Goal: Task Accomplishment & Management: Use online tool/utility

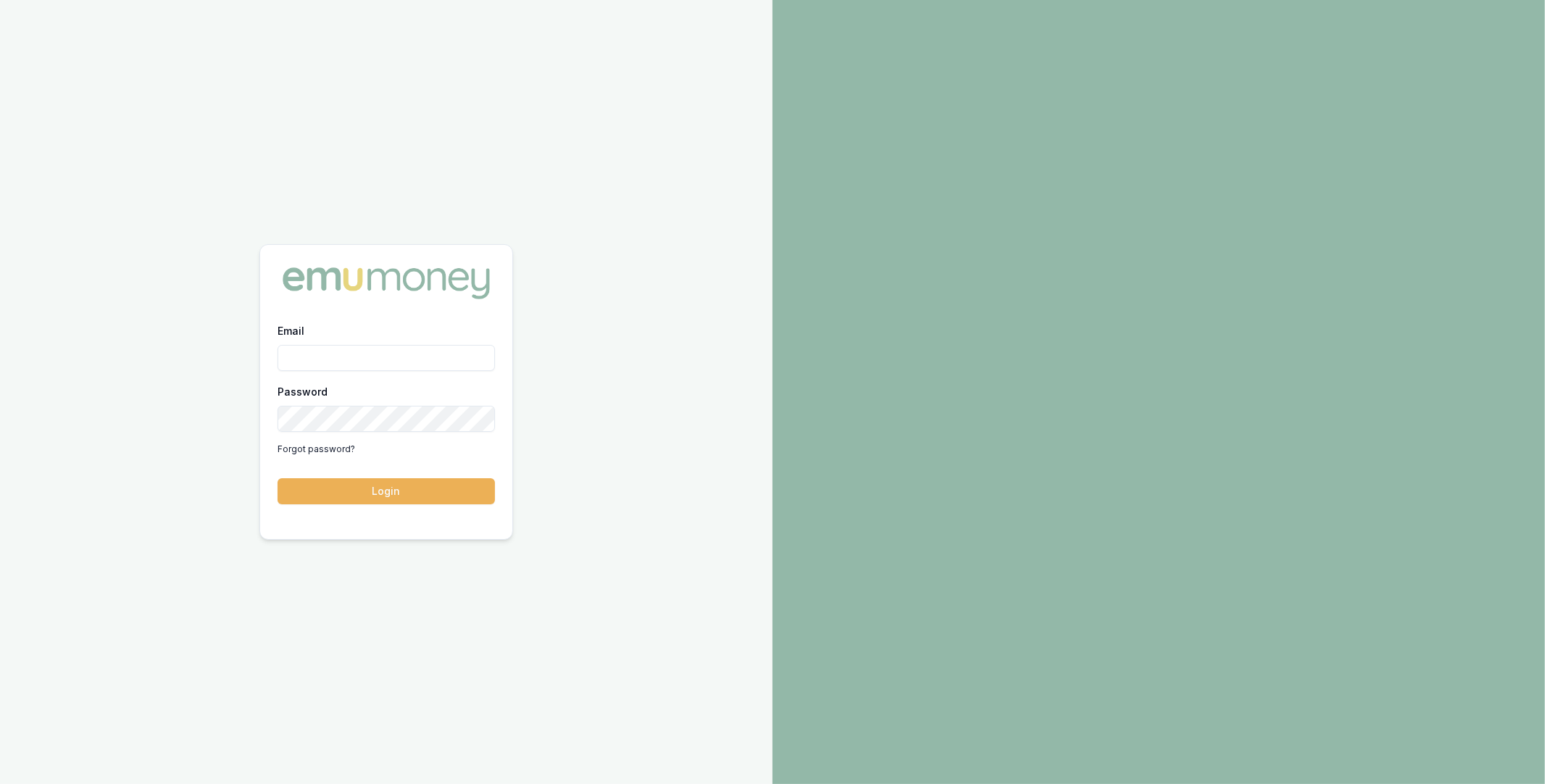
click at [372, 347] on input "Email" at bounding box center [386, 358] width 218 height 26
type input "m@[DOMAIN_NAME]"
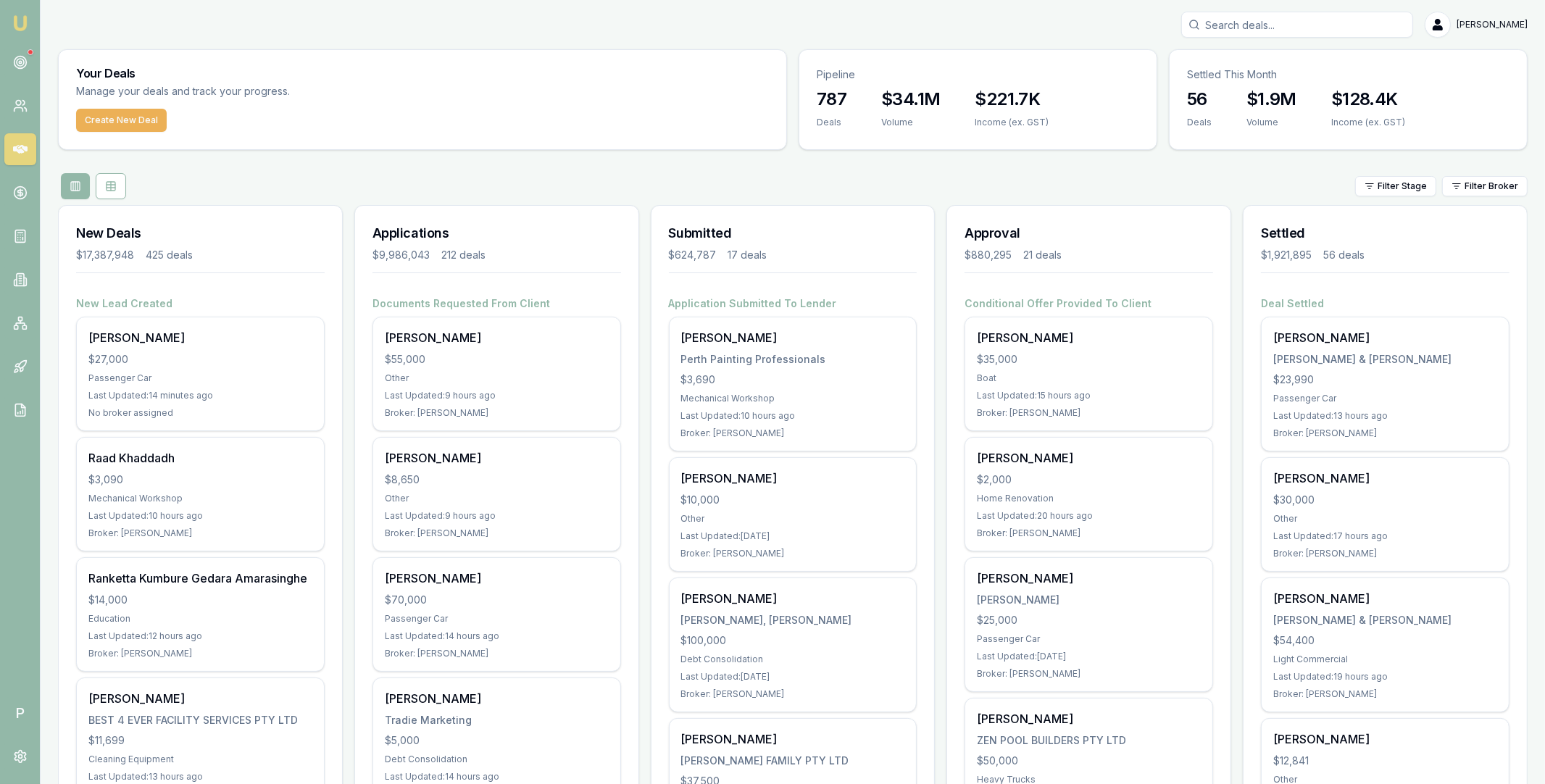
click at [1290, 26] on input "Search deals" at bounding box center [1297, 24] width 232 height 26
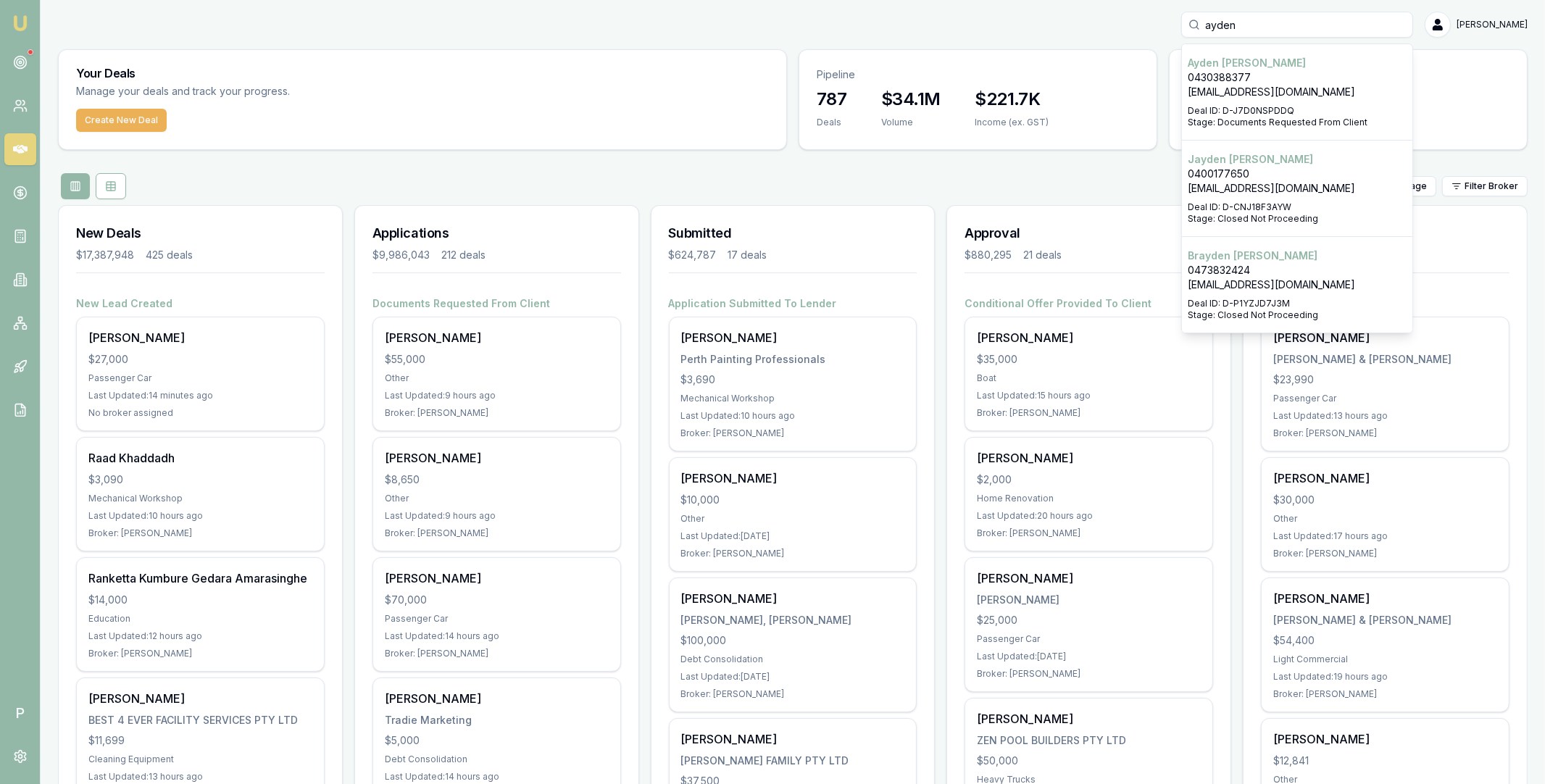
type input "ayden"
click at [1264, 64] on p "Ayden Johan" at bounding box center [1297, 62] width 219 height 14
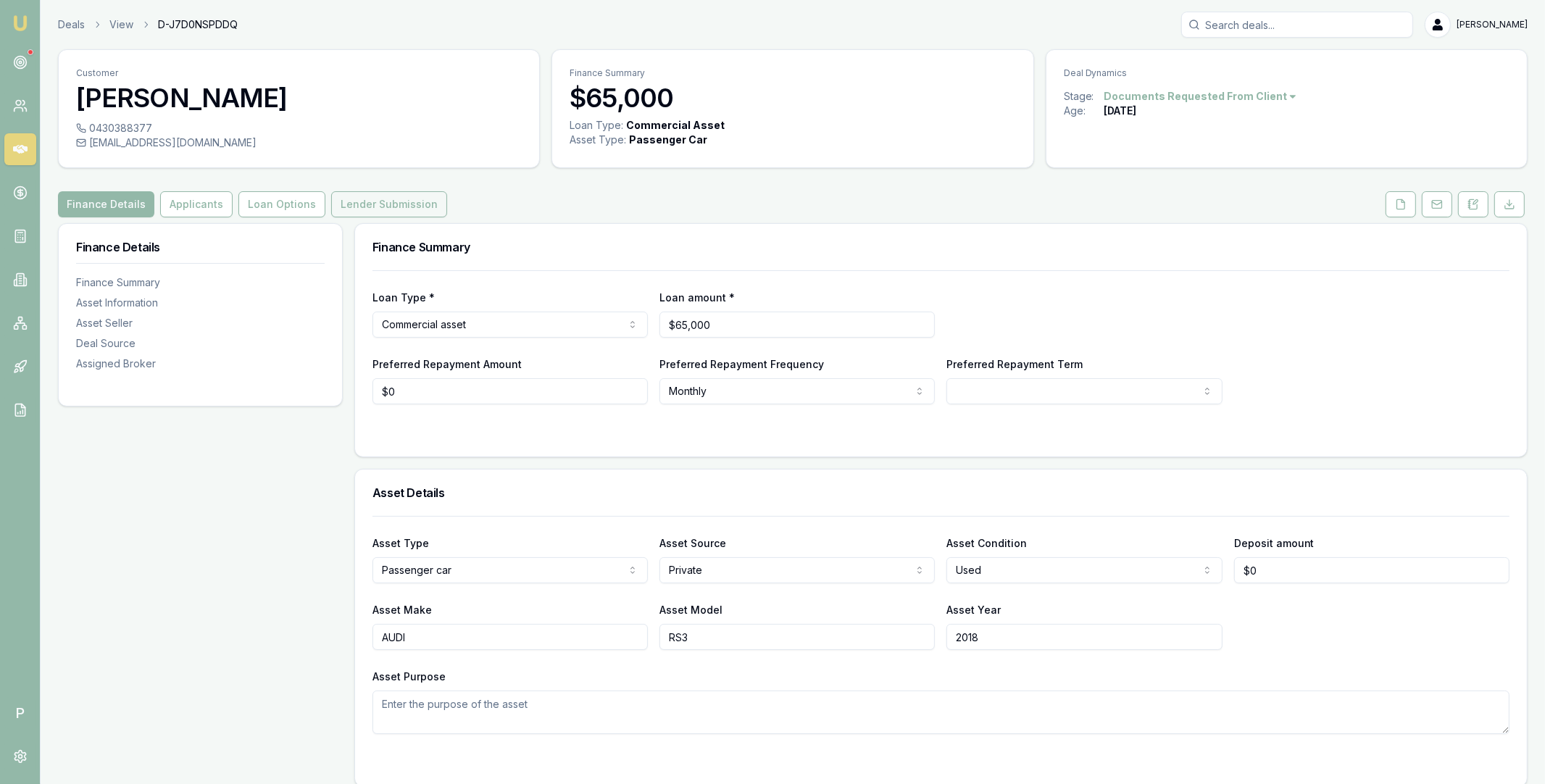
click at [378, 205] on button "Lender Submission" at bounding box center [388, 204] width 116 height 26
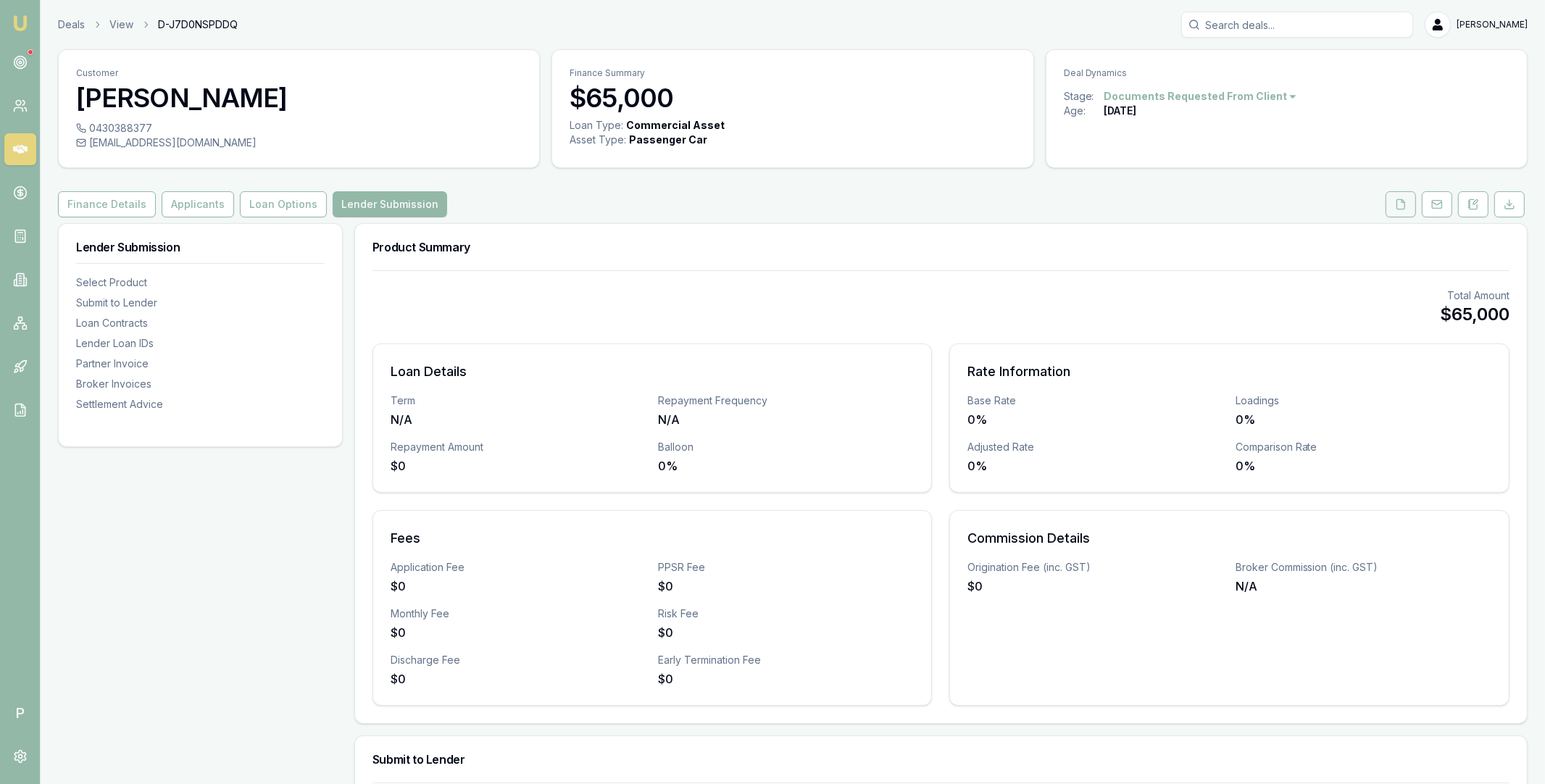
click at [1399, 205] on icon at bounding box center [1401, 204] width 11 height 11
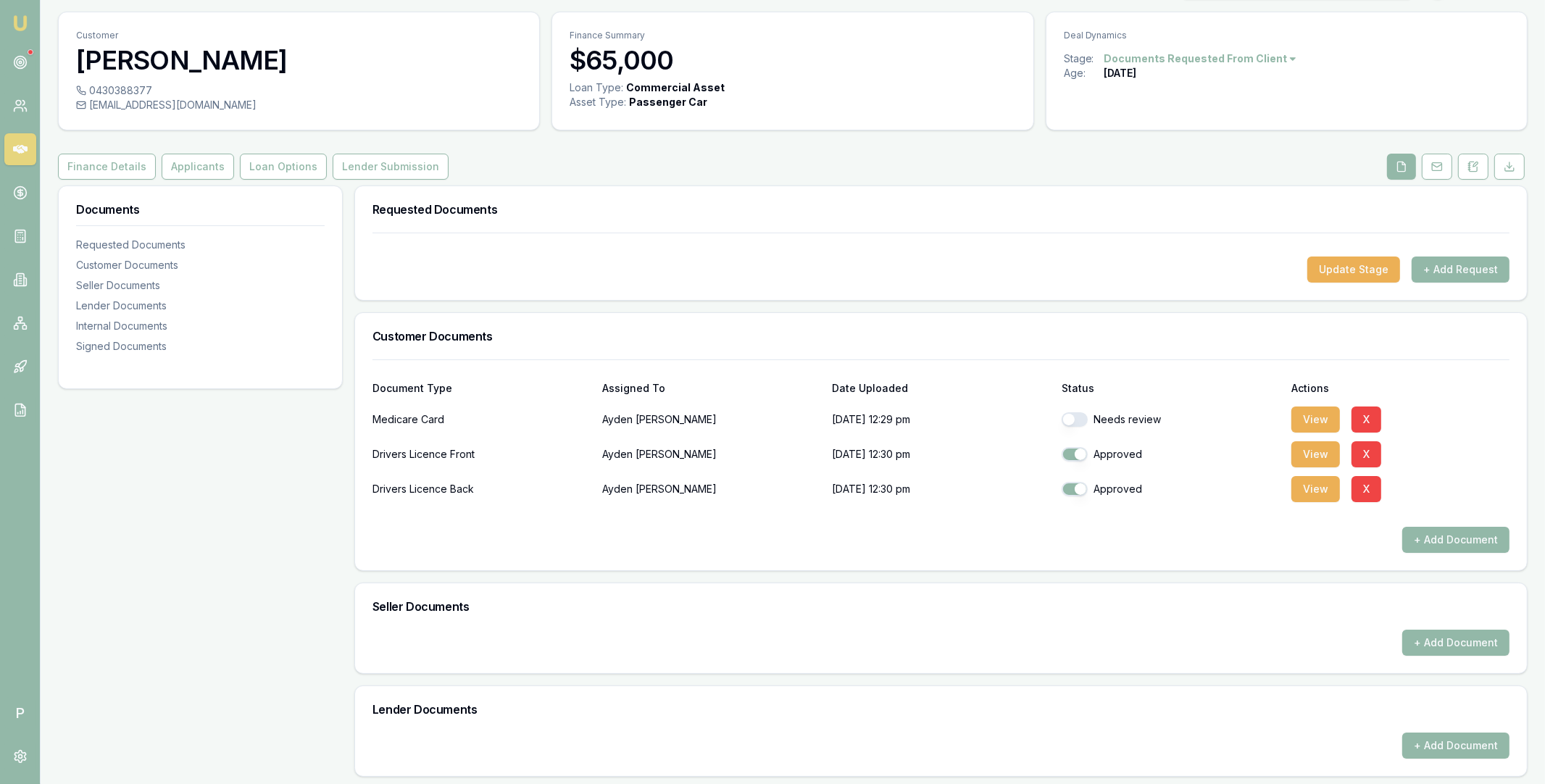
scroll to position [36, 0]
click at [1318, 456] on button "View" at bounding box center [1316, 456] width 49 height 26
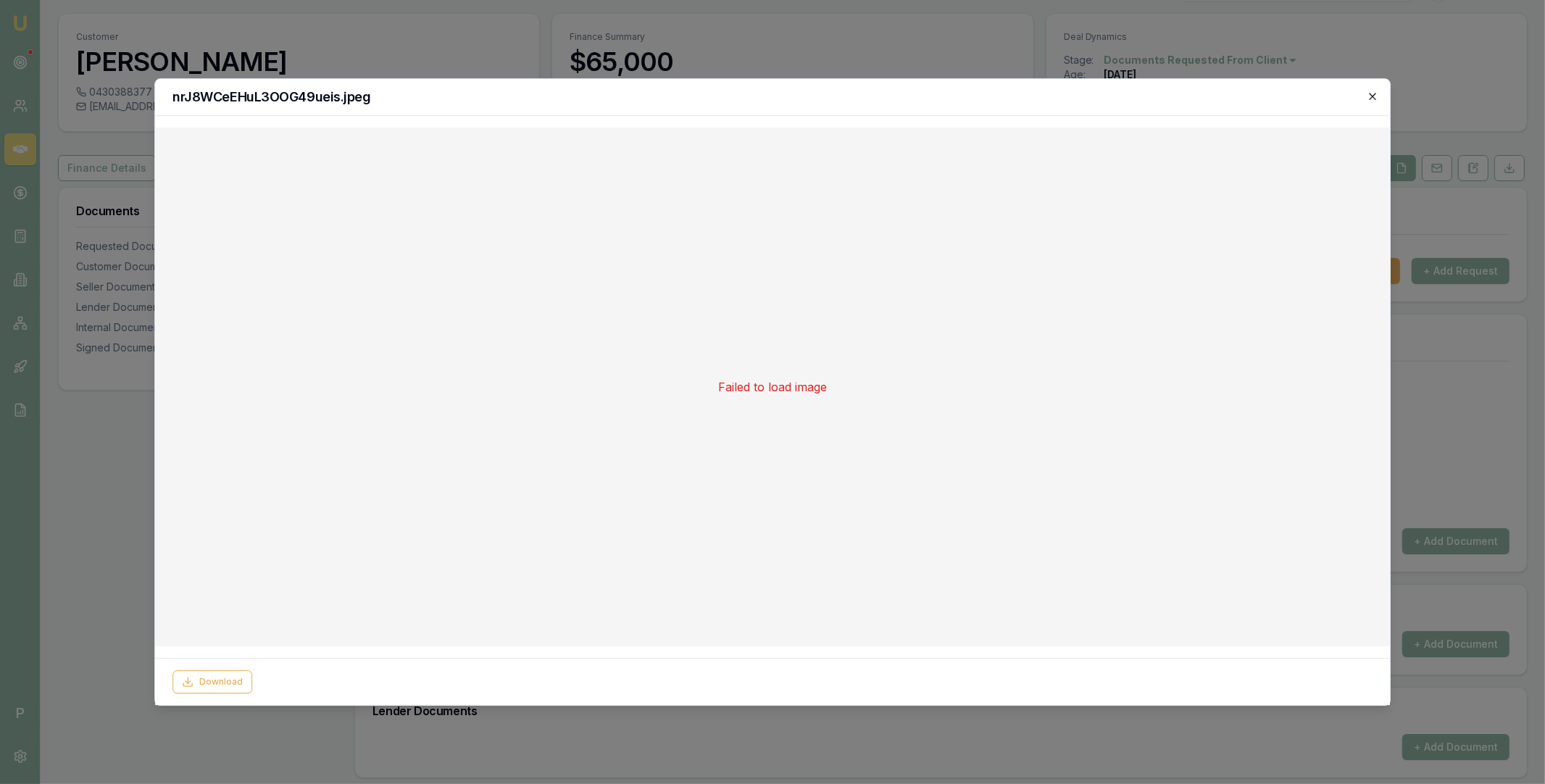
click at [1370, 91] on icon "button" at bounding box center [1372, 96] width 11 height 11
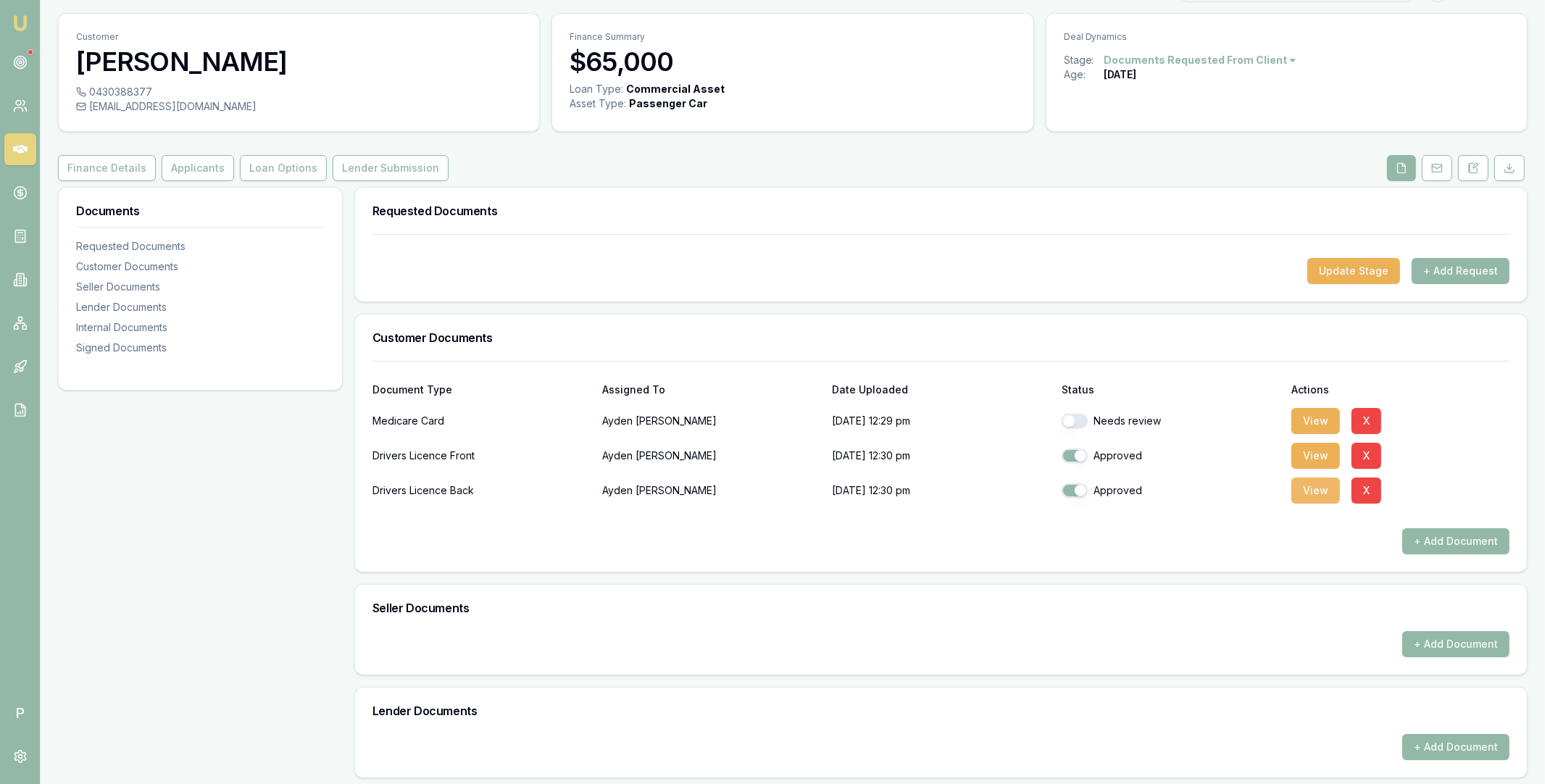
click at [1307, 487] on button "View" at bounding box center [1316, 491] width 49 height 26
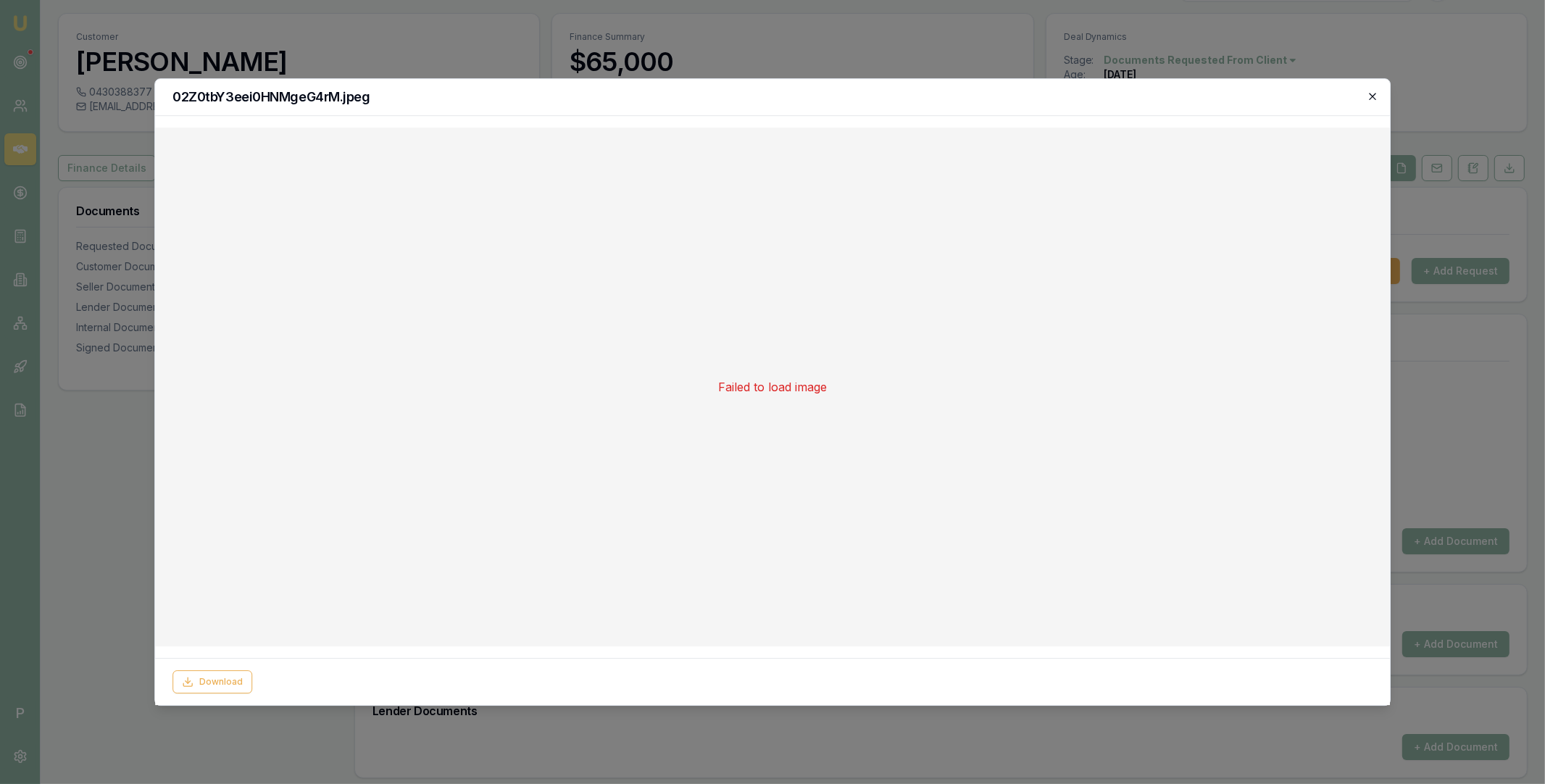
click at [1374, 96] on icon "button" at bounding box center [1372, 96] width 11 height 11
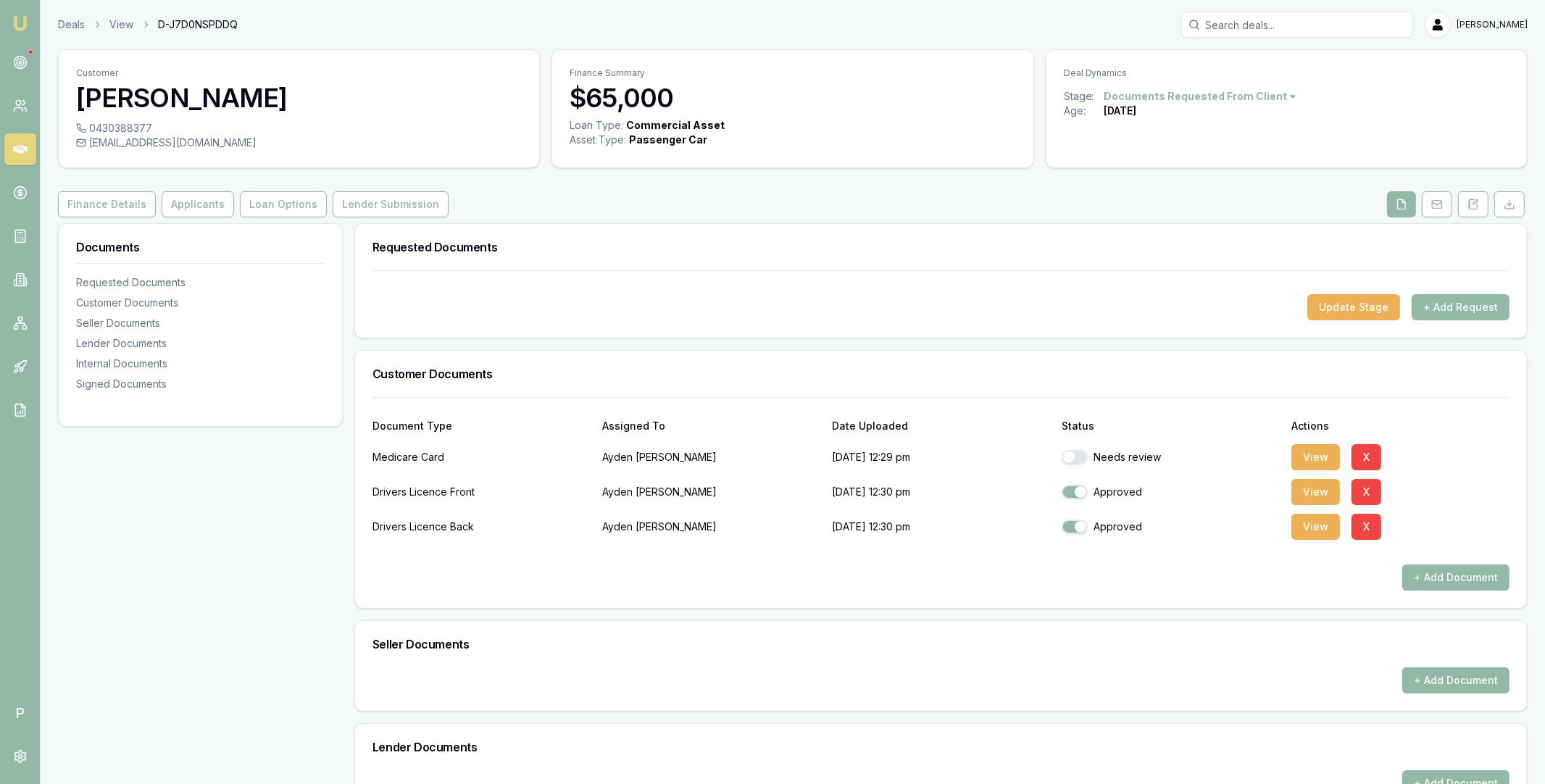
scroll to position [36, 0]
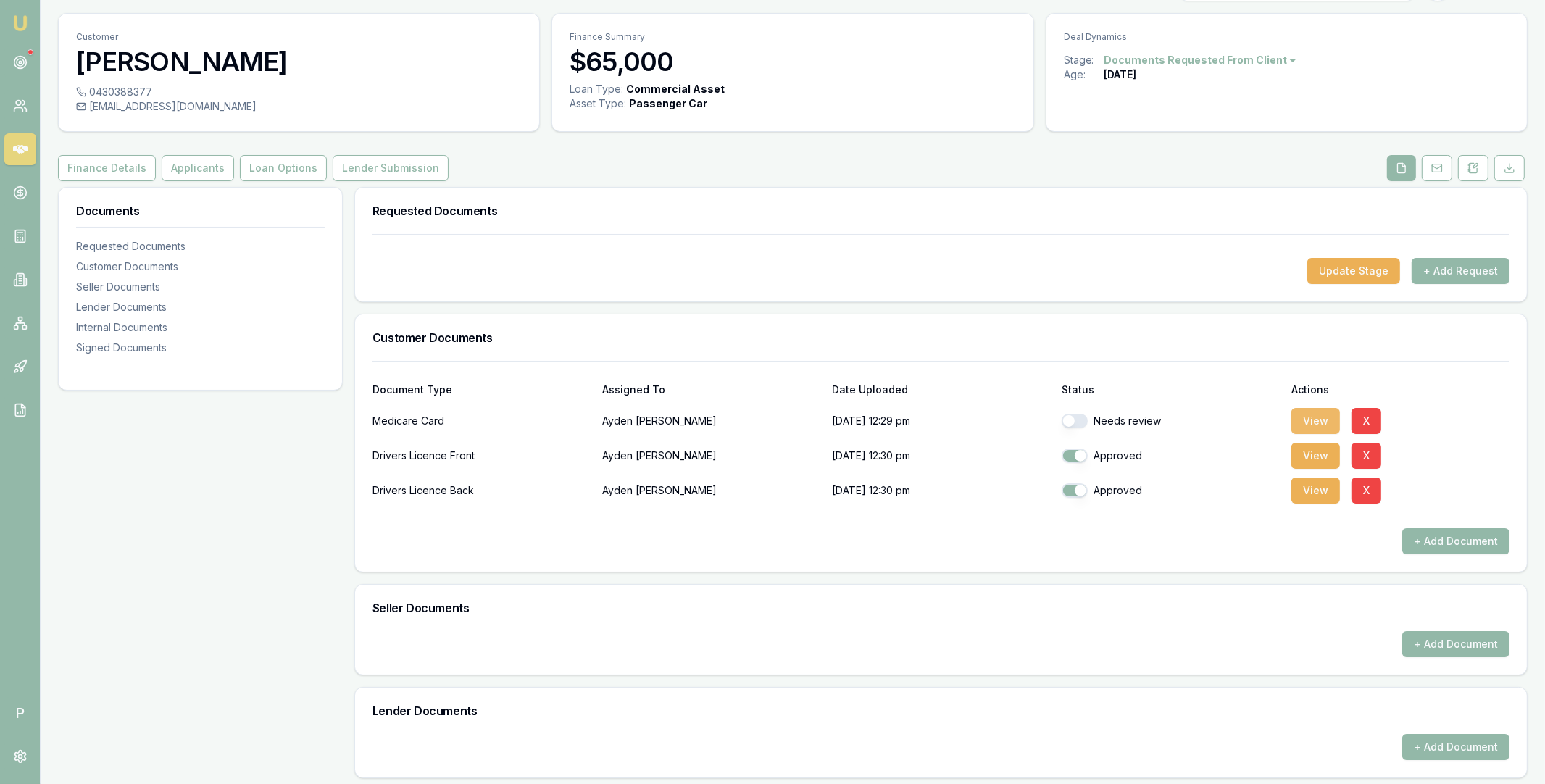
click at [1314, 418] on button "View" at bounding box center [1316, 421] width 49 height 26
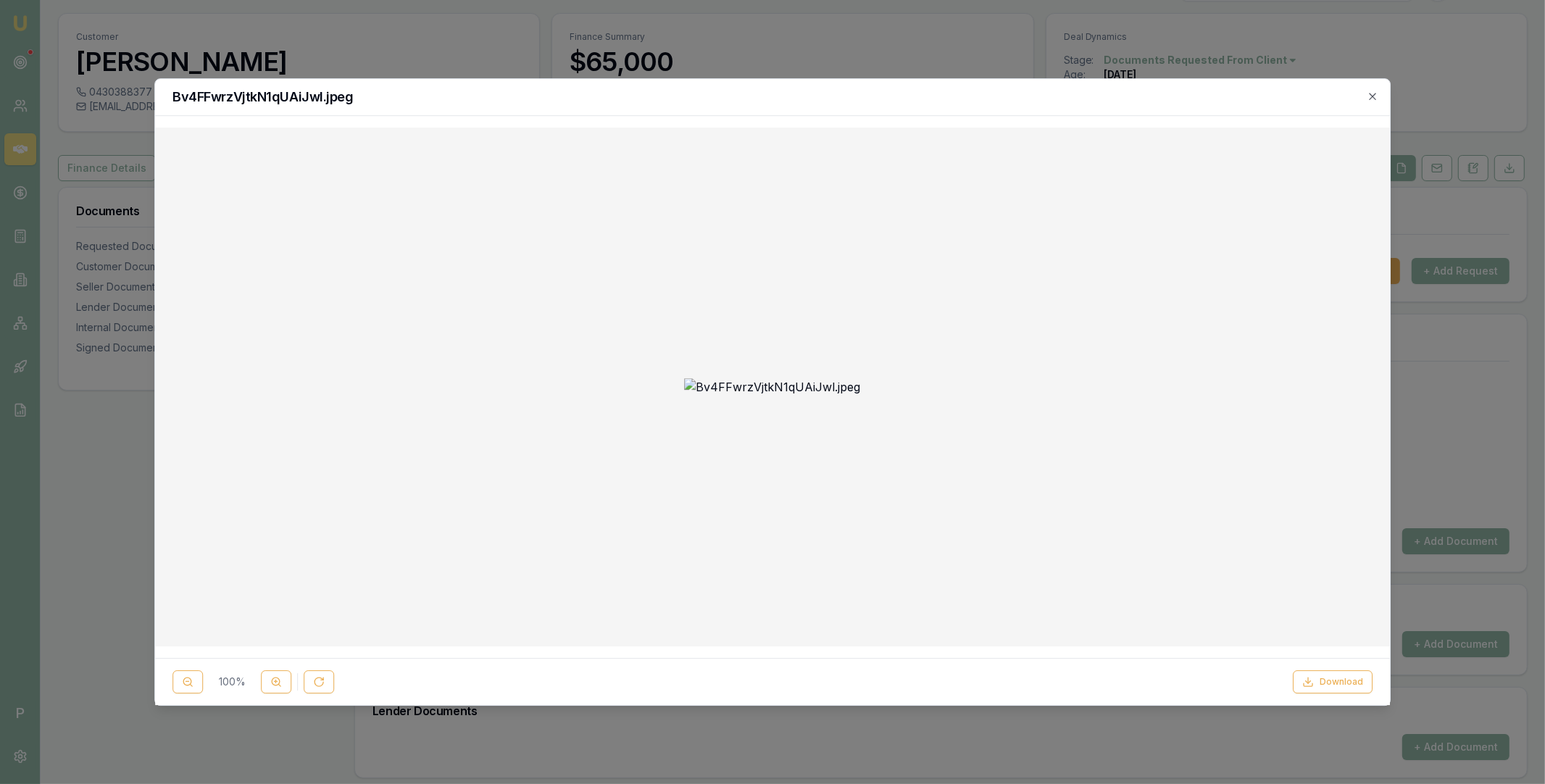
click at [1378, 93] on div "Bv4FFwrzVjtkN1qUAiJwl.jpeg" at bounding box center [773, 97] width 1235 height 37
click at [1375, 96] on icon "button" at bounding box center [1372, 96] width 11 height 11
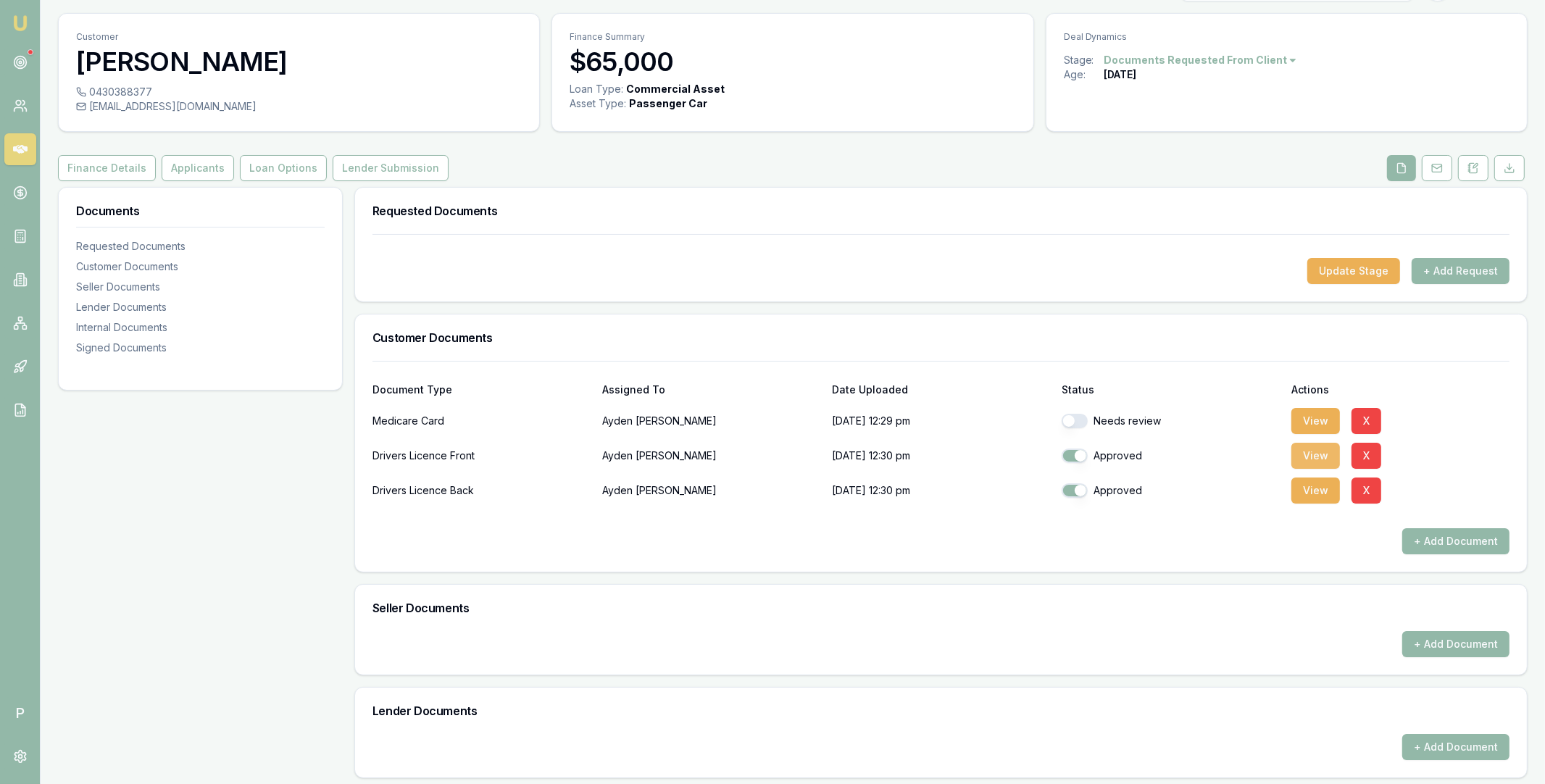
click at [1320, 461] on button "View" at bounding box center [1316, 456] width 49 height 26
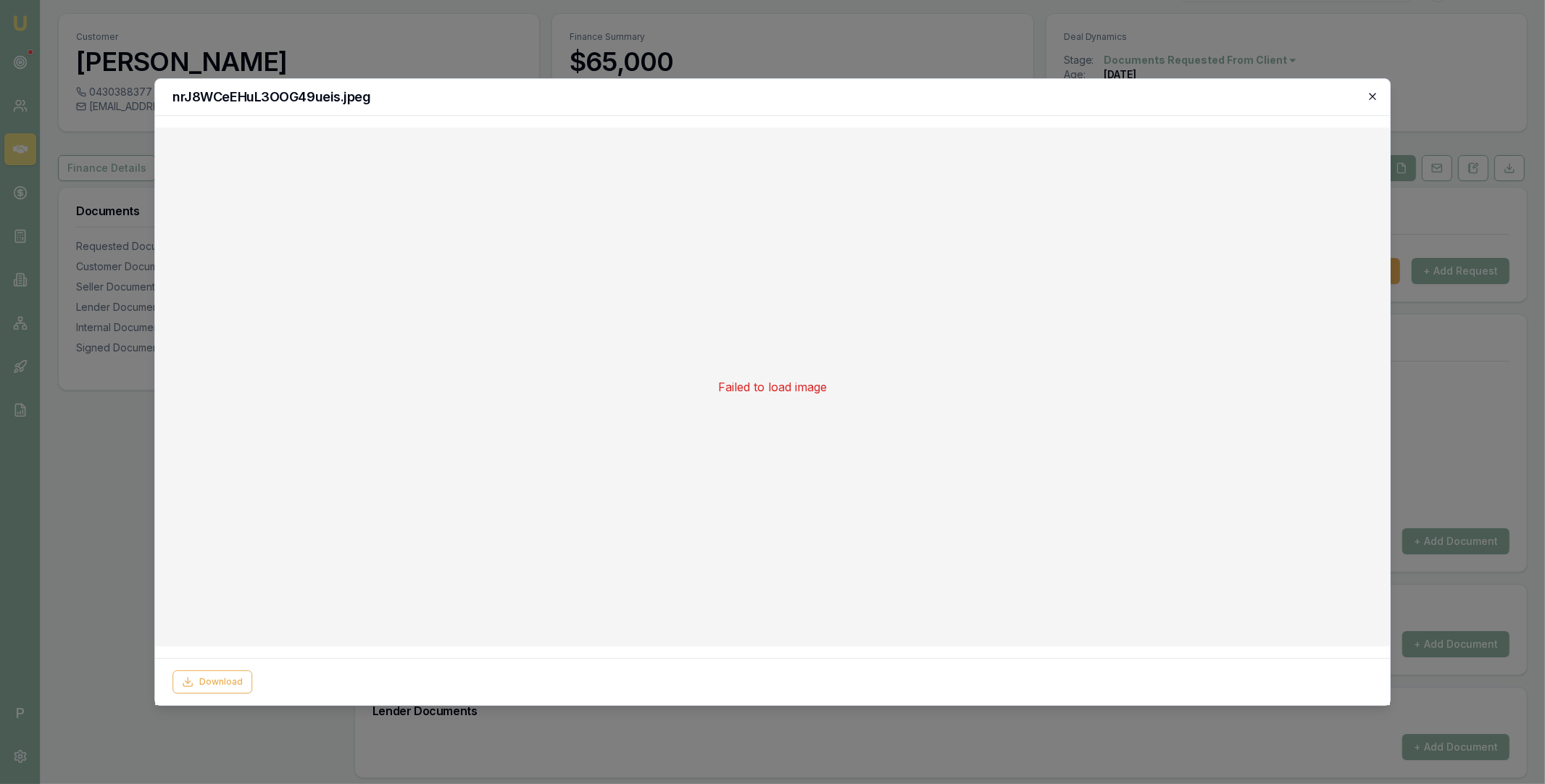
click at [1374, 95] on icon "button" at bounding box center [1372, 96] width 11 height 11
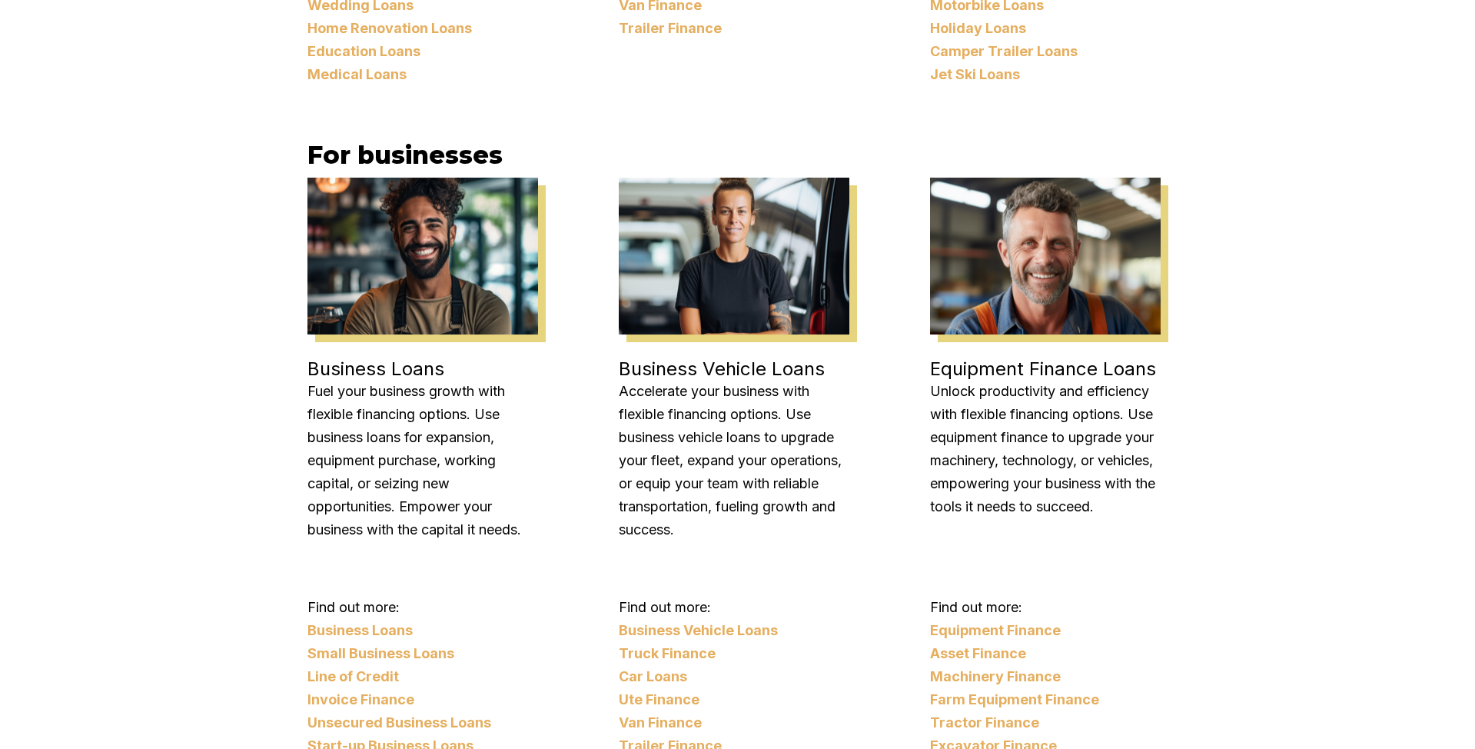
scroll to position [3198, 0]
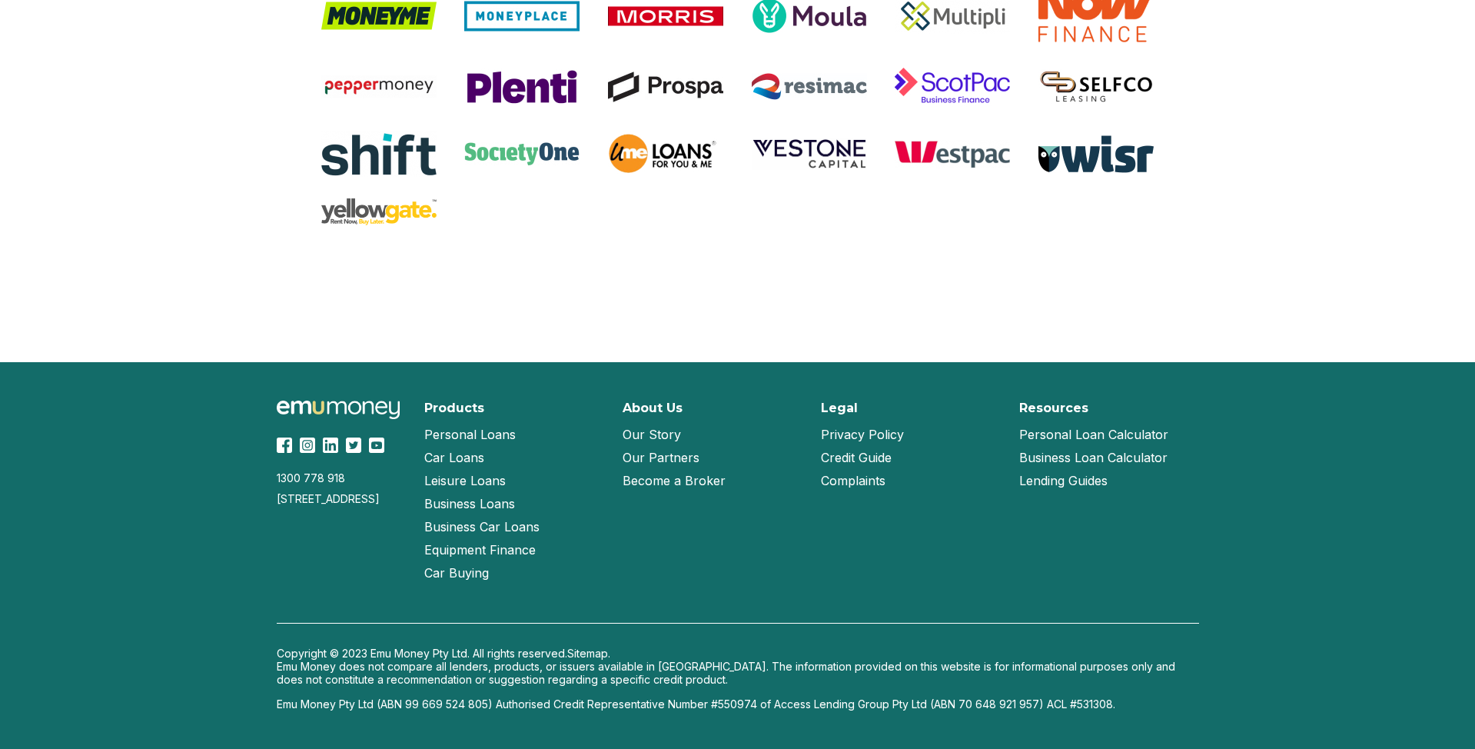
click at [647, 479] on link "Become a Broker" at bounding box center [674, 480] width 103 height 23
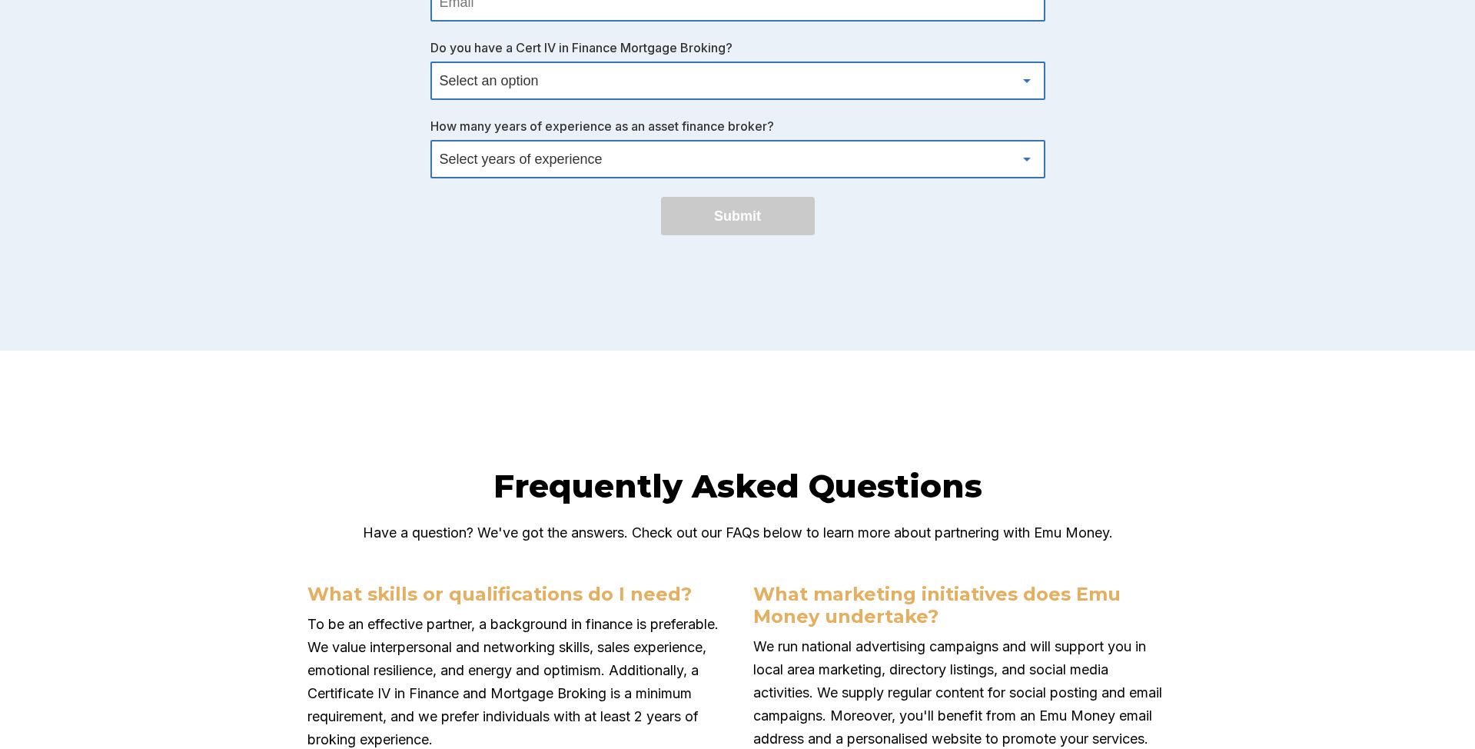
scroll to position [6675, 0]
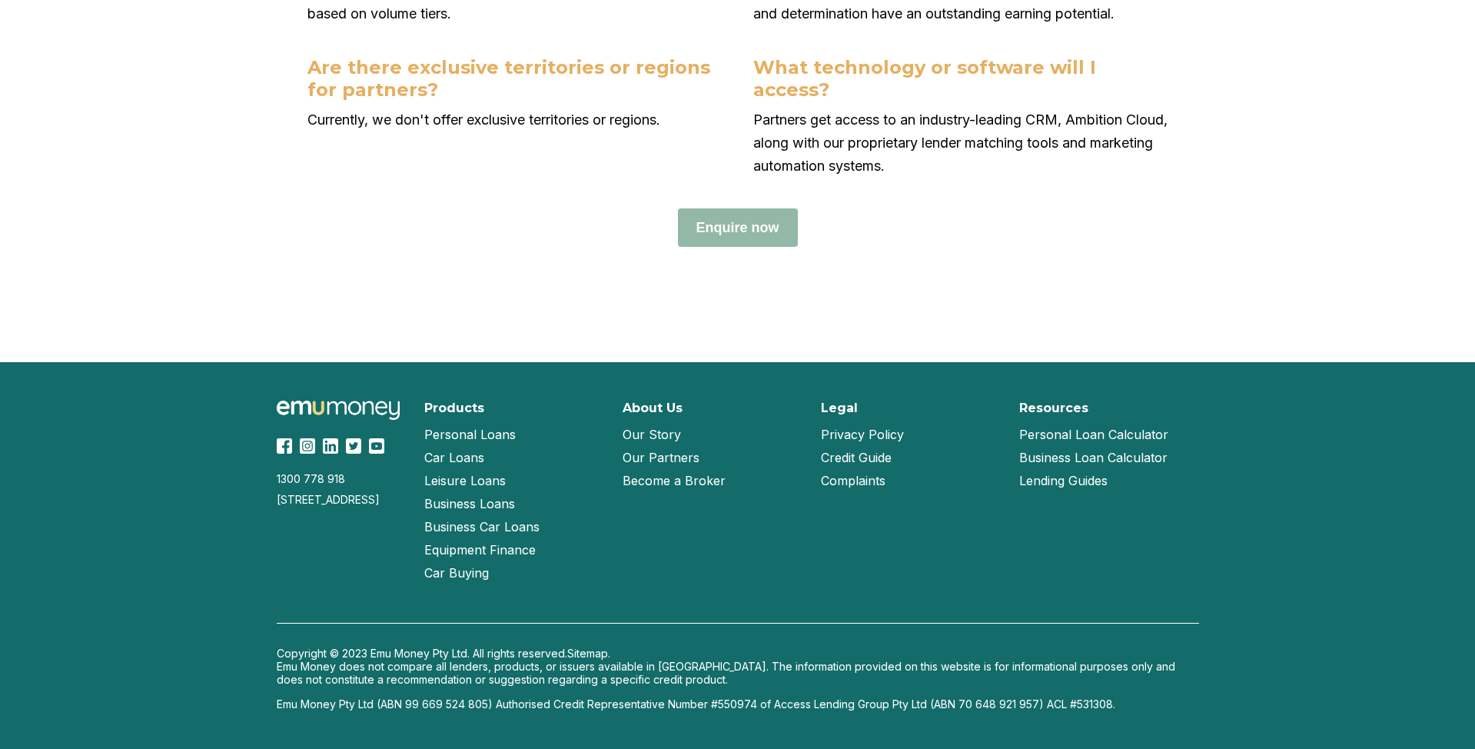
click at [652, 435] on link "Our Story" at bounding box center [652, 434] width 58 height 23
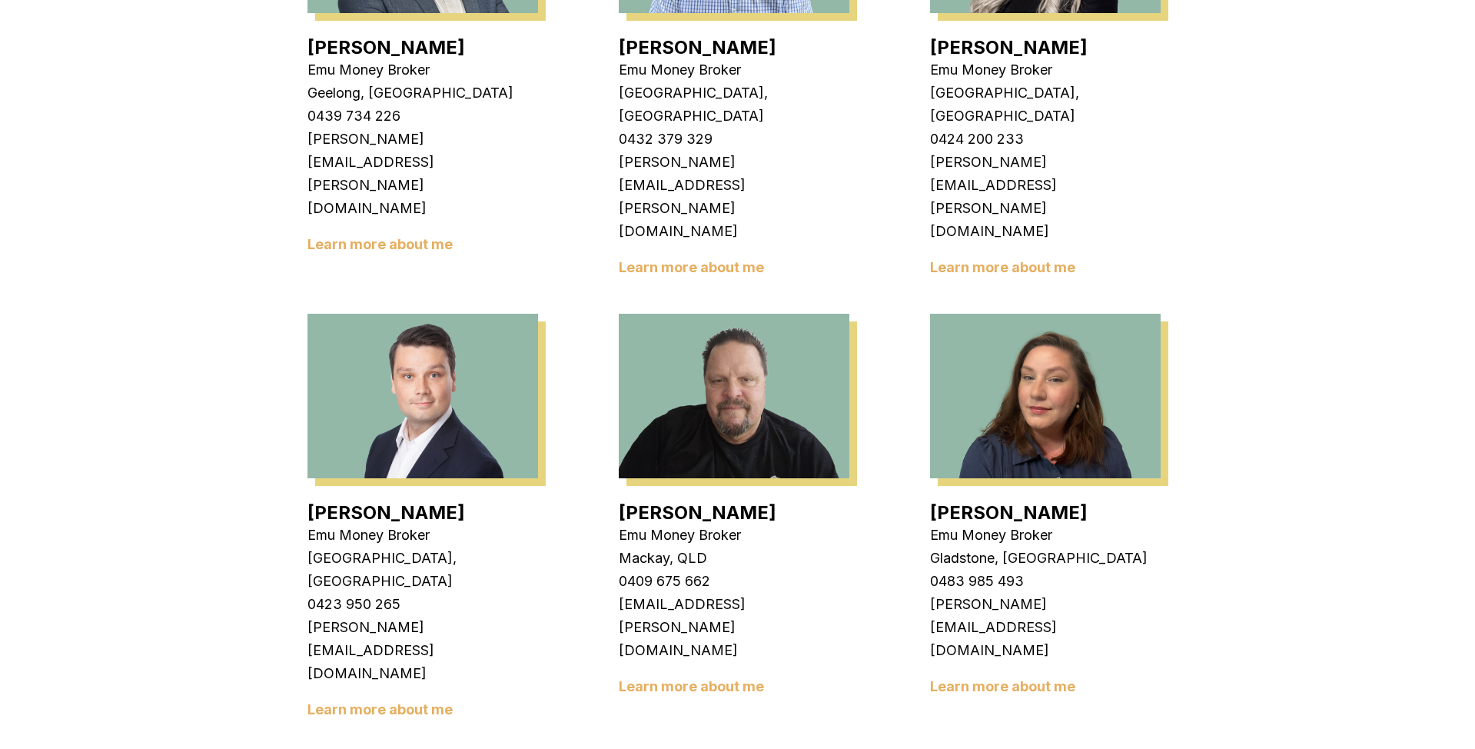
scroll to position [1185, 0]
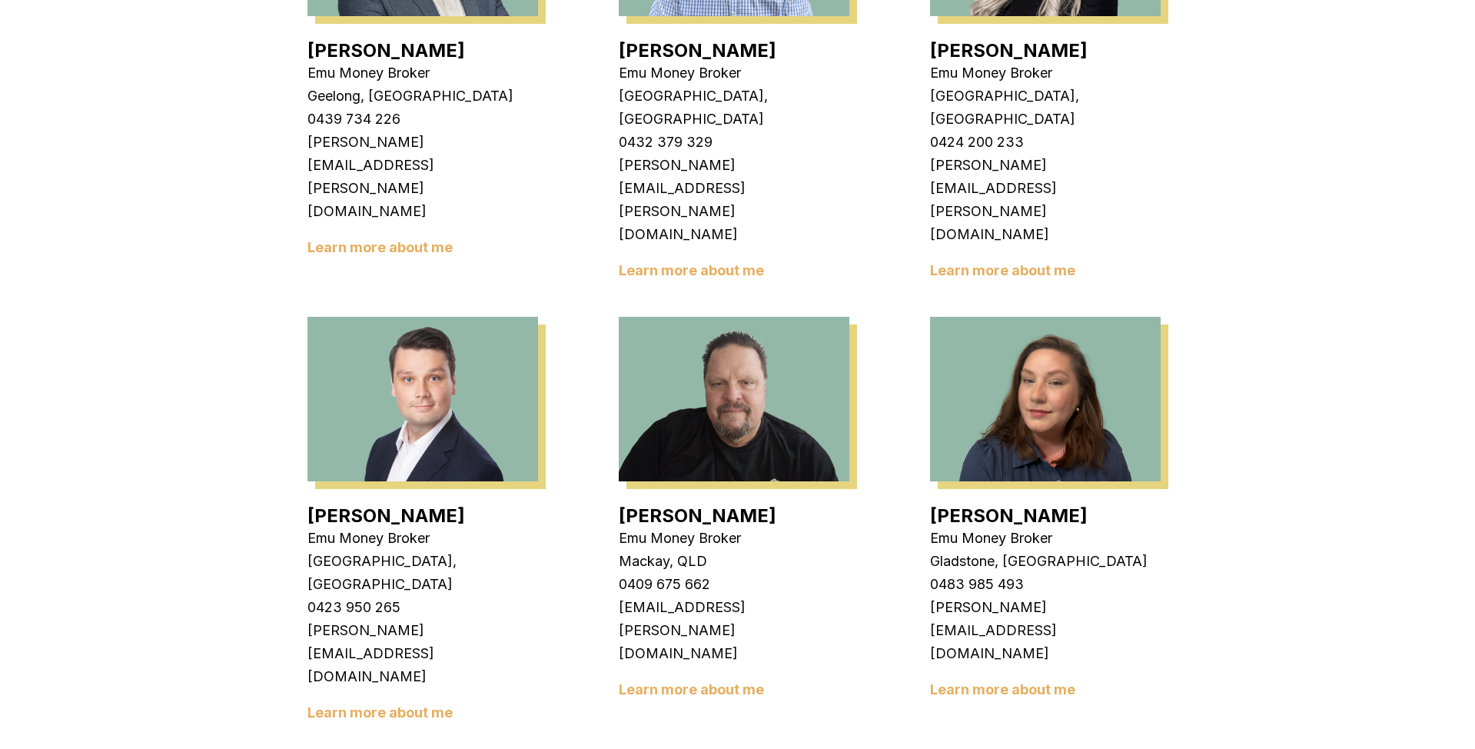
click at [653, 681] on link "Learn more about me" at bounding box center [691, 689] width 145 height 16
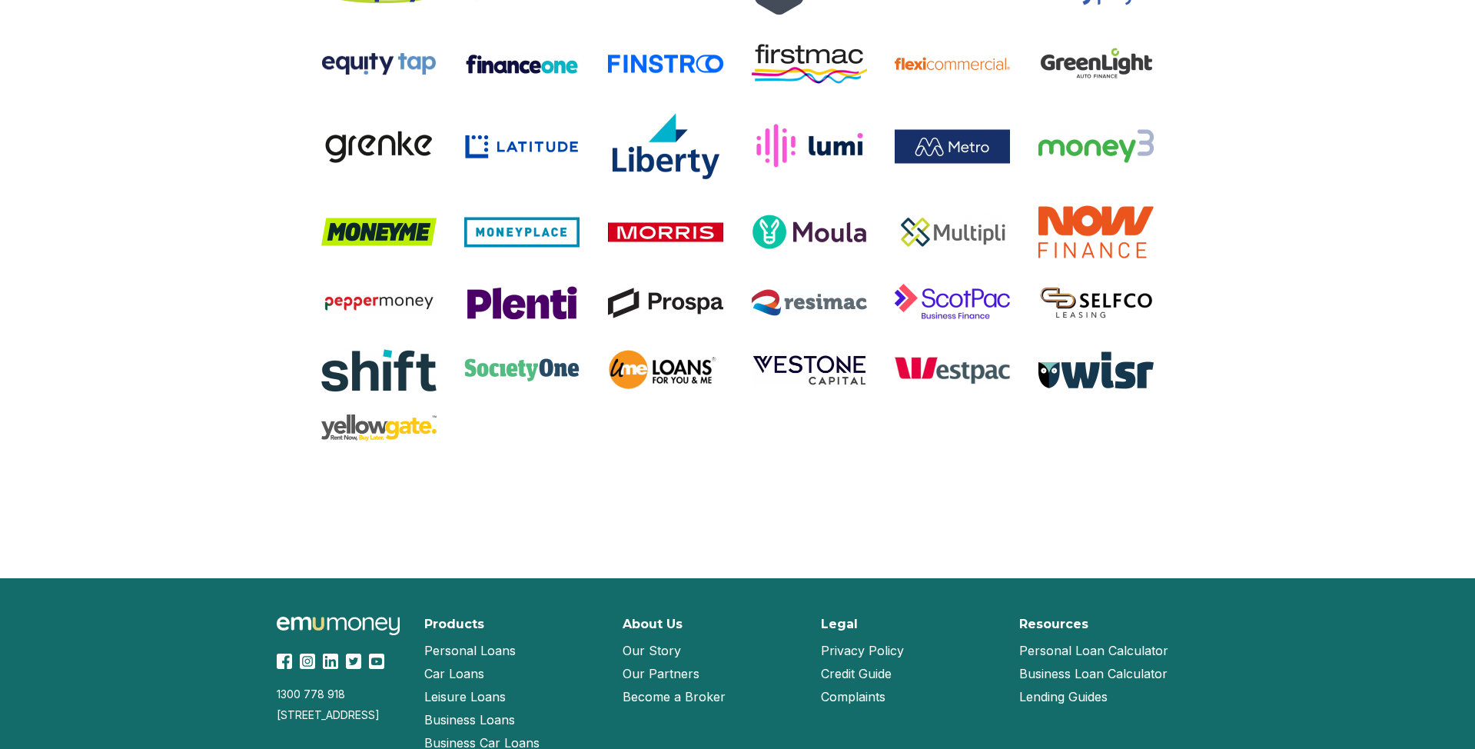
scroll to position [2073, 0]
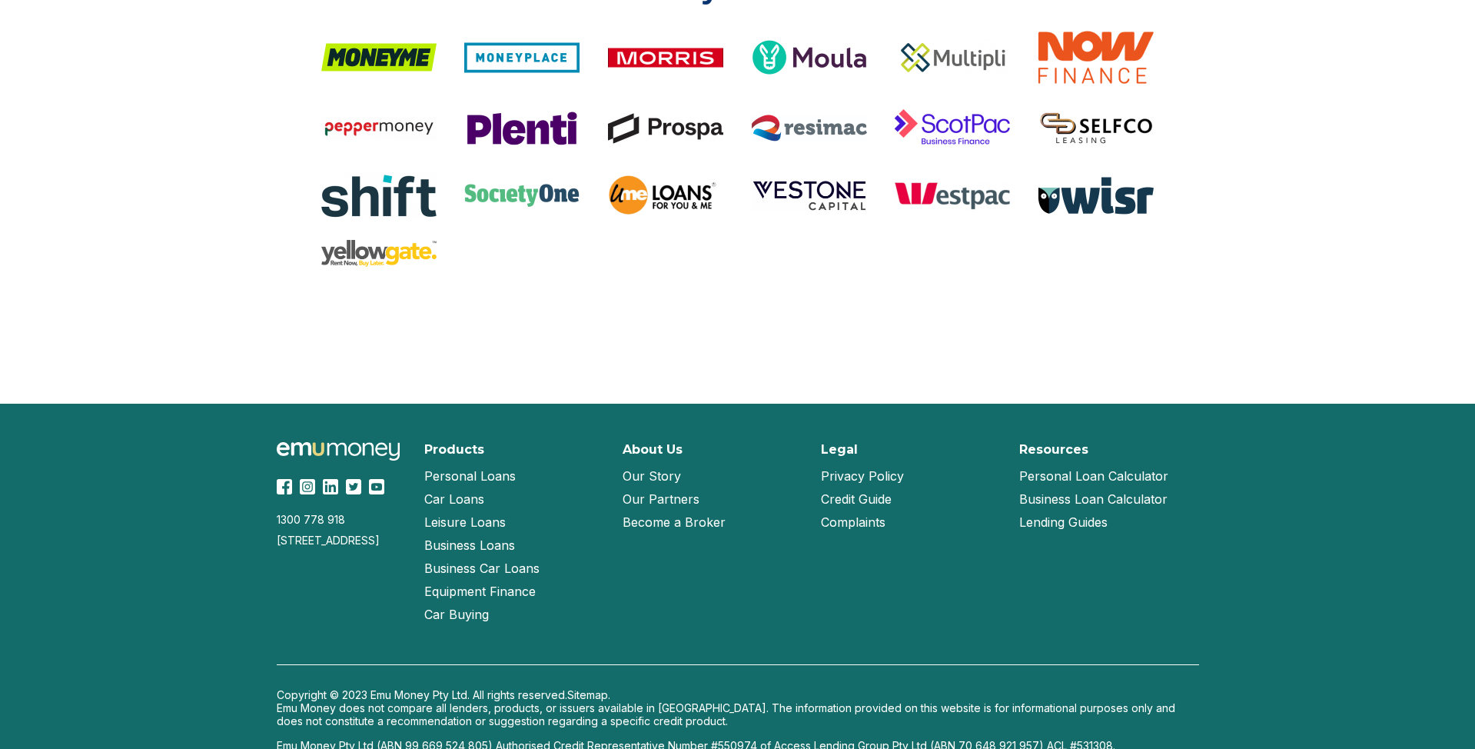
click at [687, 626] on div "About Us Our Story Our Partners Become a Broker" at bounding box center [713, 534] width 180 height 184
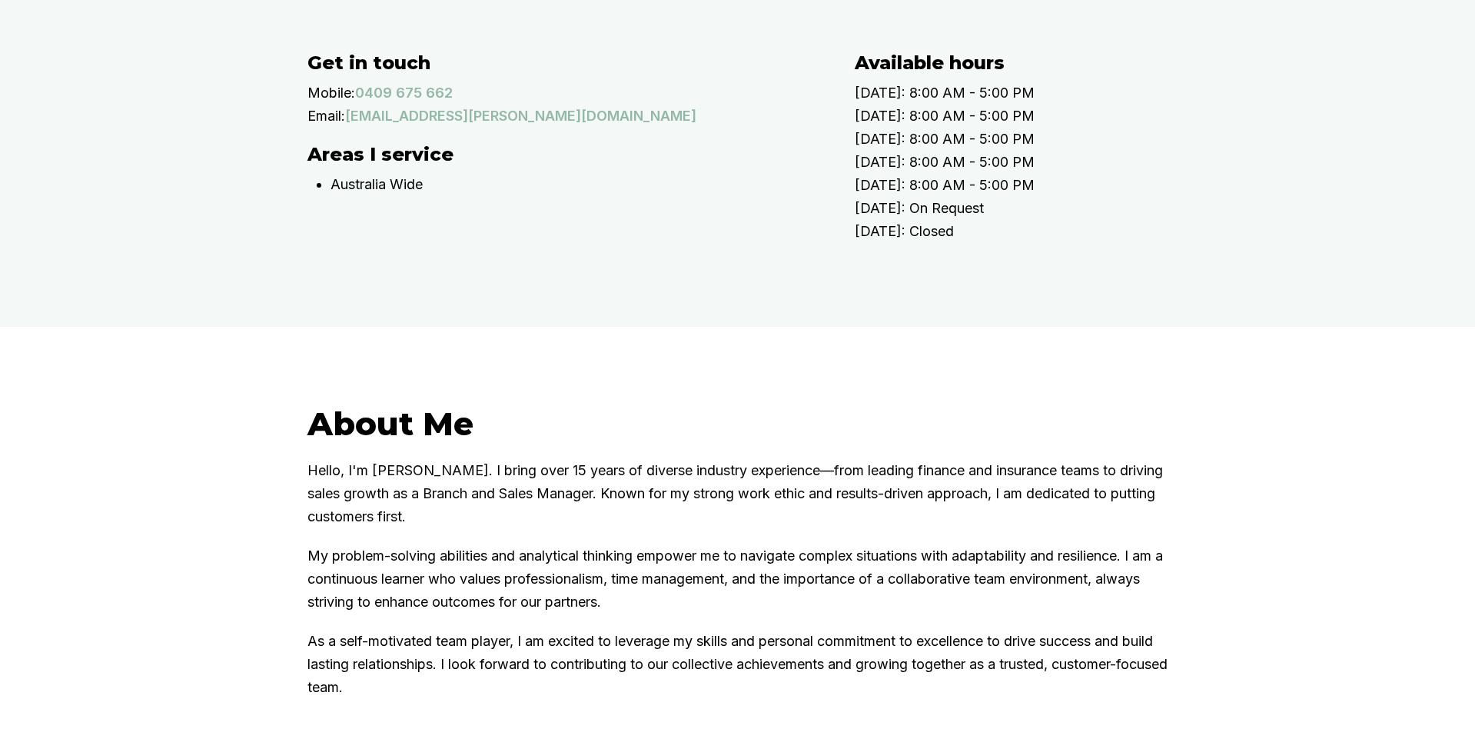
scroll to position [0, 0]
